Goal: Task Accomplishment & Management: Manage account settings

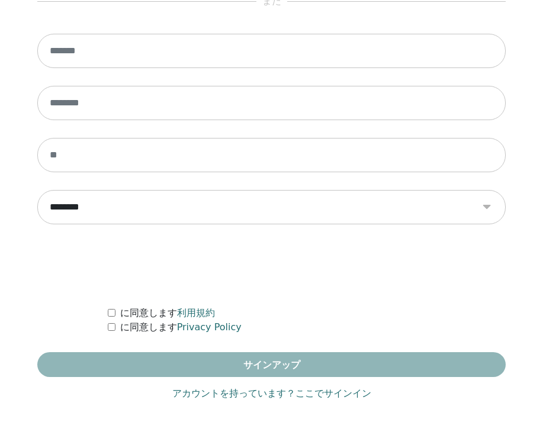
scroll to position [702, 0]
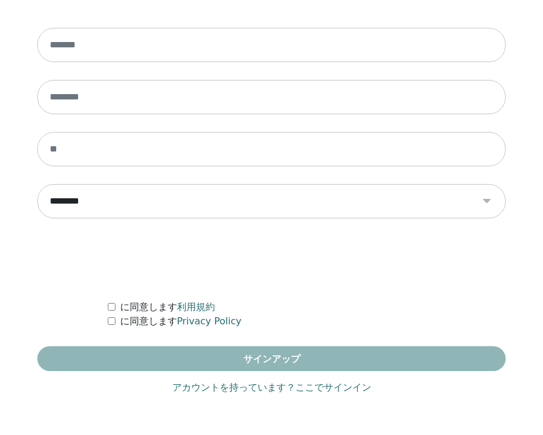
click at [267, 391] on link "アカウントを持っています？ここでサインイン" at bounding box center [271, 388] width 199 height 14
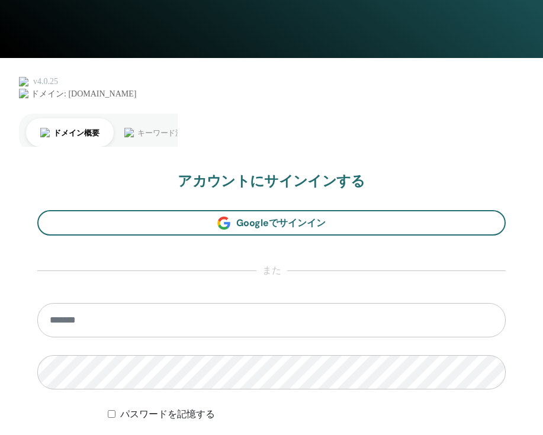
scroll to position [702, 0]
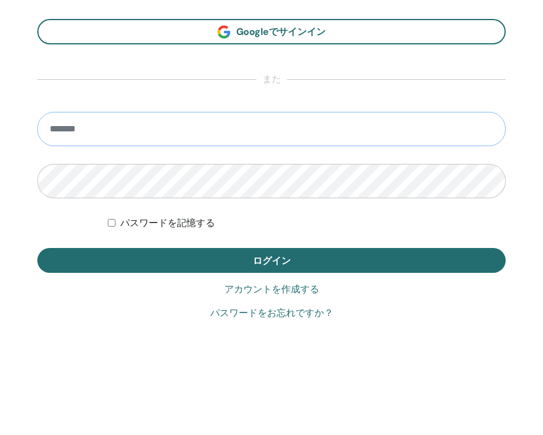
click at [267, 128] on input "email" at bounding box center [271, 129] width 468 height 34
type input "**********"
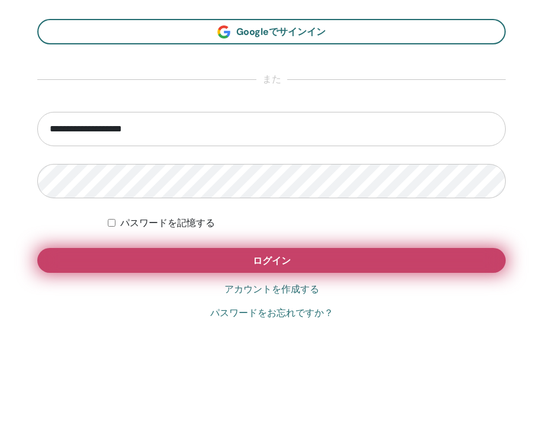
click at [158, 255] on button "ログイン" at bounding box center [271, 260] width 468 height 25
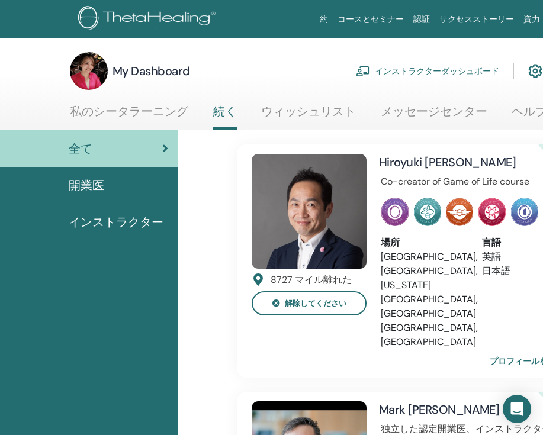
click at [434, 75] on link "インストラクターダッシュボード" at bounding box center [427, 71] width 143 height 26
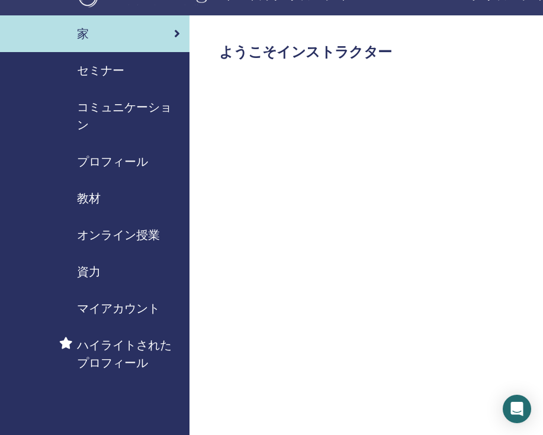
scroll to position [10, 0]
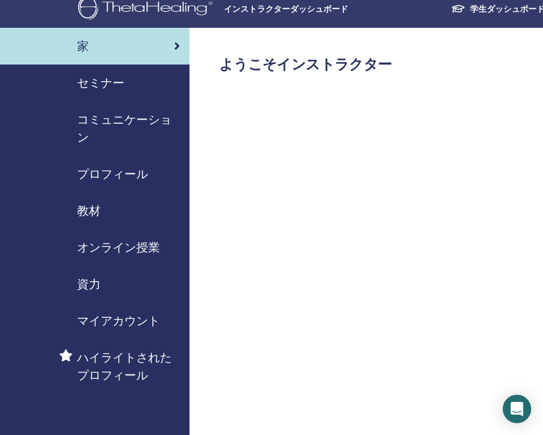
click at [108, 80] on span "セミナー" at bounding box center [100, 83] width 47 height 18
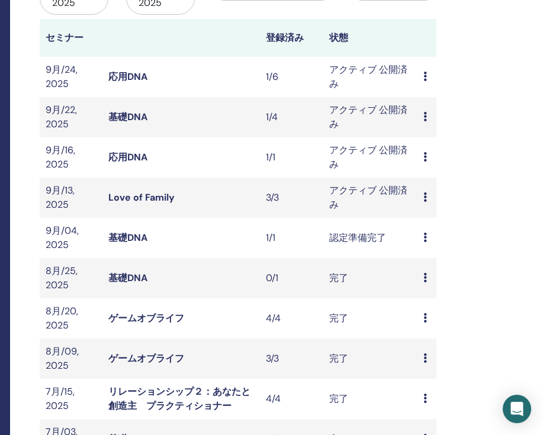
scroll to position [163, 179]
click at [423, 113] on icon at bounding box center [425, 115] width 4 height 9
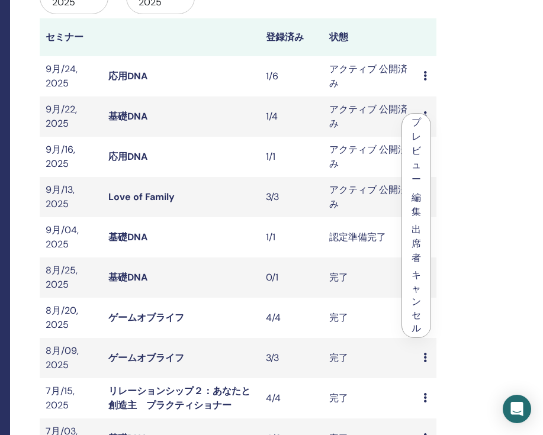
click at [419, 204] on li "編集" at bounding box center [416, 204] width 28 height 32
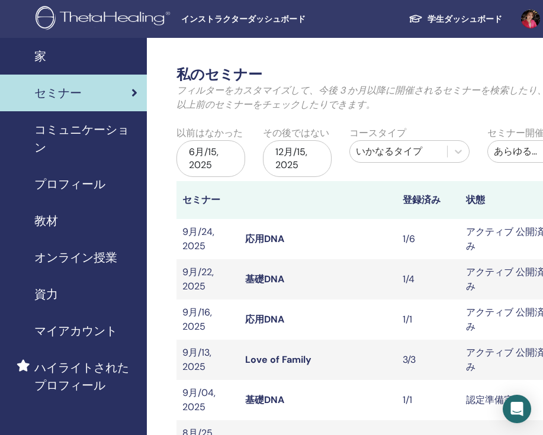
scroll to position [0, 0]
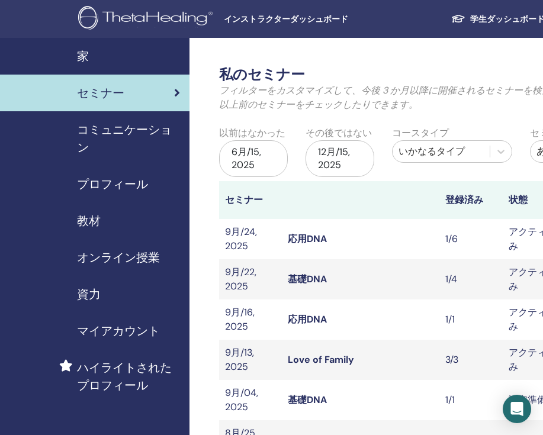
click at [117, 60] on div "家" at bounding box center [94, 56] width 171 height 18
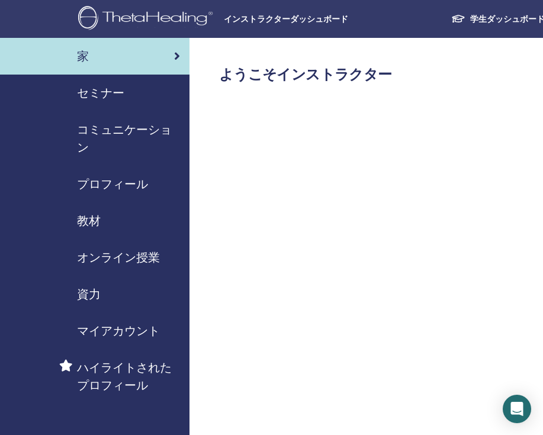
click at [142, 179] on span "プロフィール" at bounding box center [112, 184] width 71 height 18
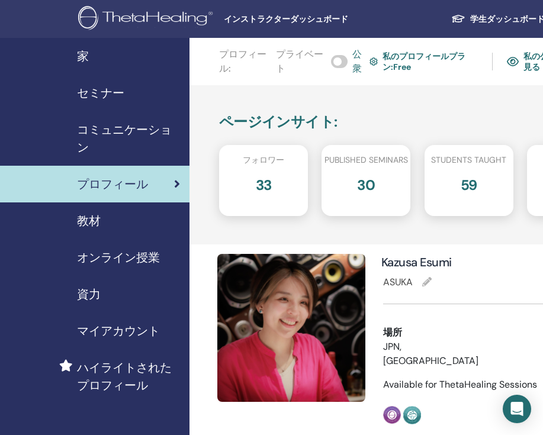
click at [477, 16] on link "学生ダッシュボード" at bounding box center [498, 19] width 113 height 22
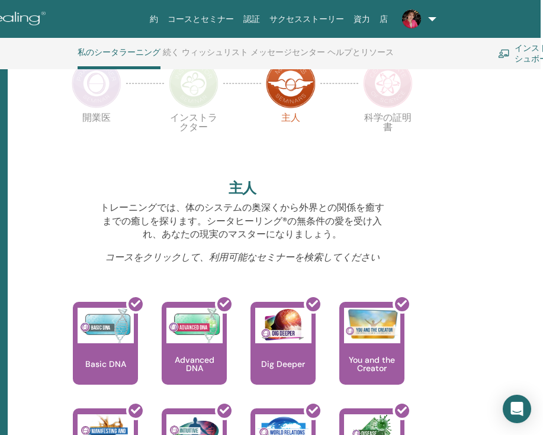
scroll to position [215, 170]
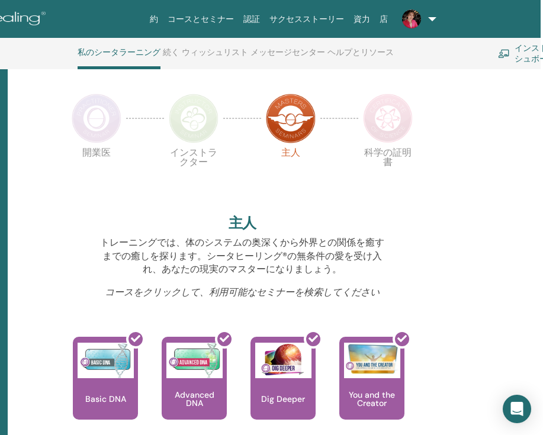
click at [394, 124] on img at bounding box center [388, 119] width 50 height 50
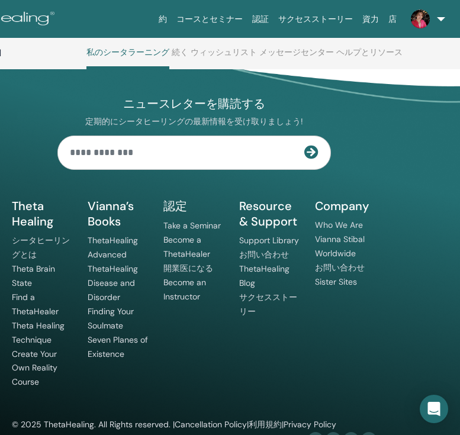
scroll to position [1144, 161]
